Goal: Task Accomplishment & Management: Manage account settings

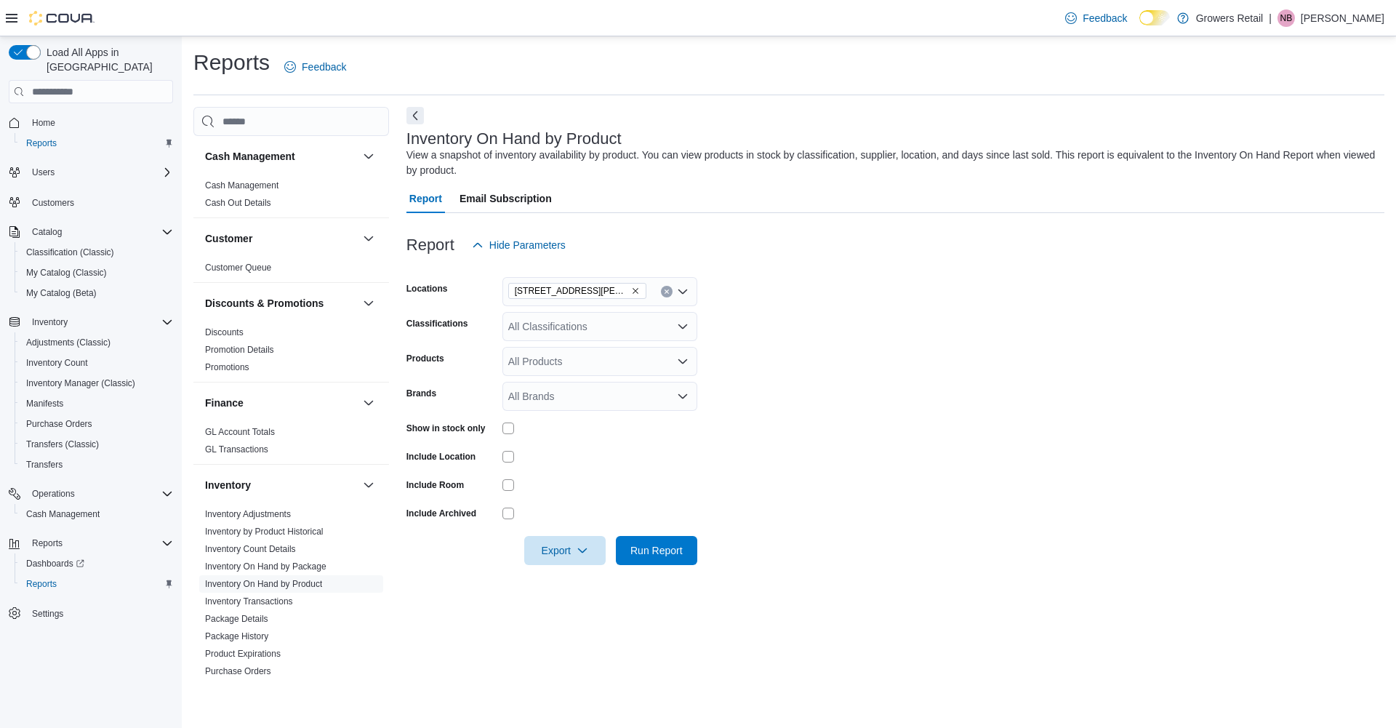
click at [1359, 21] on p "Noelle Bernabe" at bounding box center [1343, 17] width 84 height 17
click at [1292, 143] on span "Sign Out" at bounding box center [1290, 144] width 39 height 15
